Goal: Find specific page/section: Find specific page/section

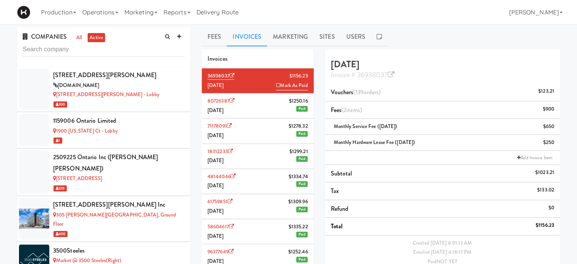
scroll to position [70, 0]
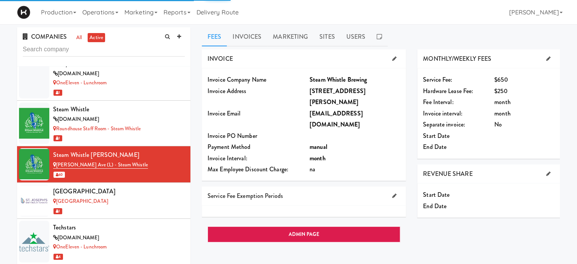
scroll to position [4260, 0]
click at [324, 36] on link "Sites" at bounding box center [327, 36] width 27 height 19
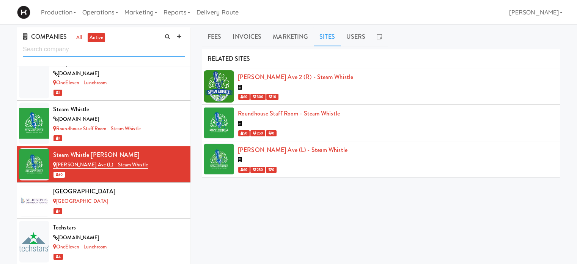
click at [138, 54] on input "text" at bounding box center [104, 50] width 162 height 14
type input "royal"
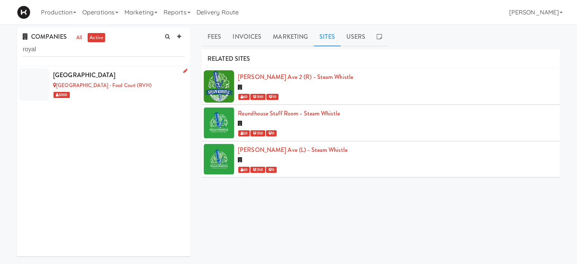
click at [121, 75] on div "[GEOGRAPHIC_DATA]" at bounding box center [119, 74] width 132 height 11
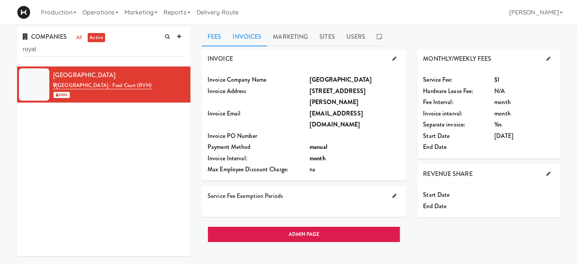
click at [248, 39] on link "Invoices" at bounding box center [247, 36] width 40 height 19
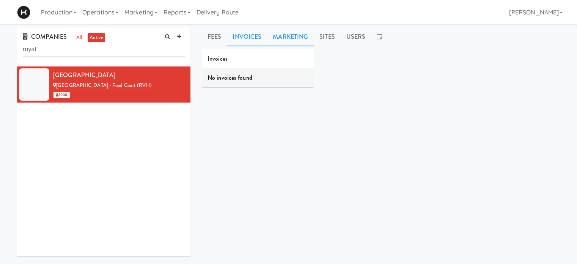
click at [299, 38] on link "Marketing" at bounding box center [290, 36] width 47 height 19
click at [323, 40] on link "Sites" at bounding box center [327, 36] width 27 height 19
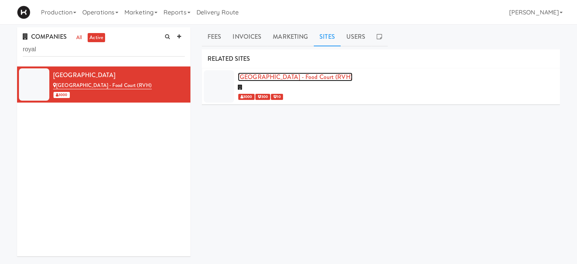
click at [309, 80] on link "[GEOGRAPHIC_DATA] - Food Court (RVH)" at bounding box center [295, 76] width 115 height 9
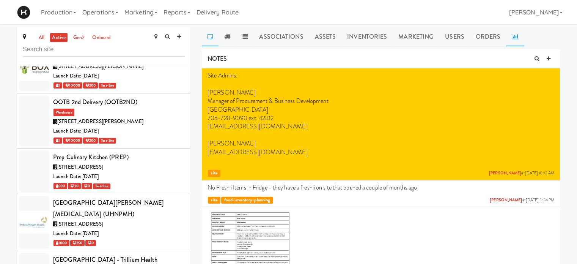
click at [514, 40] on link at bounding box center [515, 36] width 18 height 19
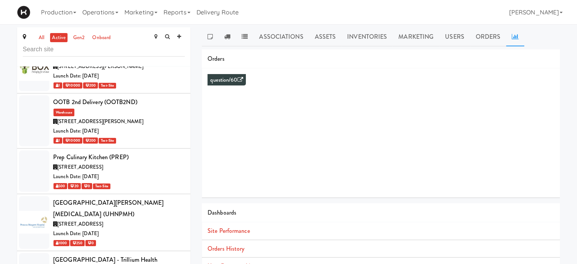
scroll to position [69, 0]
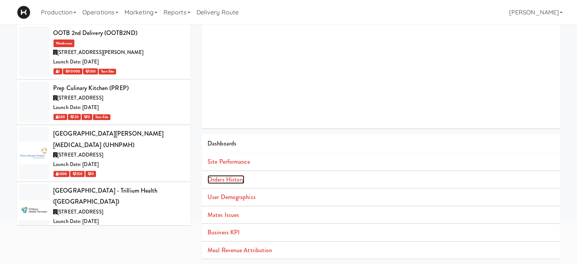
click at [221, 180] on link "Orders History" at bounding box center [226, 179] width 37 height 9
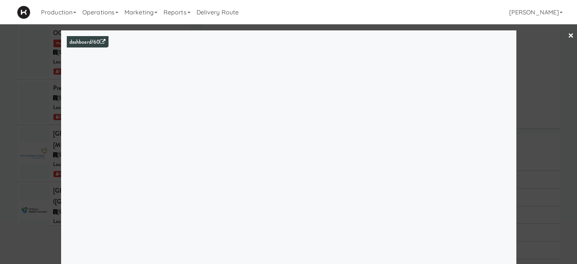
scroll to position [3280, 0]
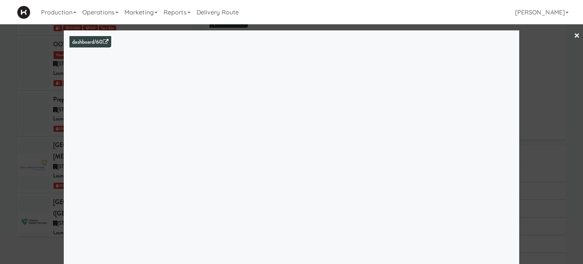
click at [574, 34] on link "×" at bounding box center [577, 36] width 6 height 24
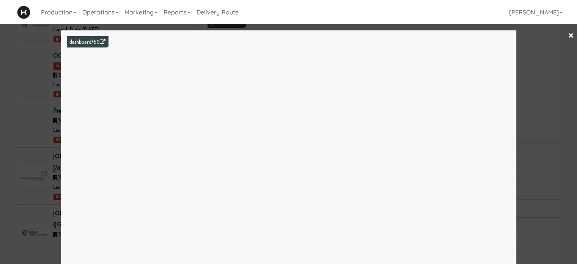
scroll to position [3292, 0]
